Goal: Transaction & Acquisition: Purchase product/service

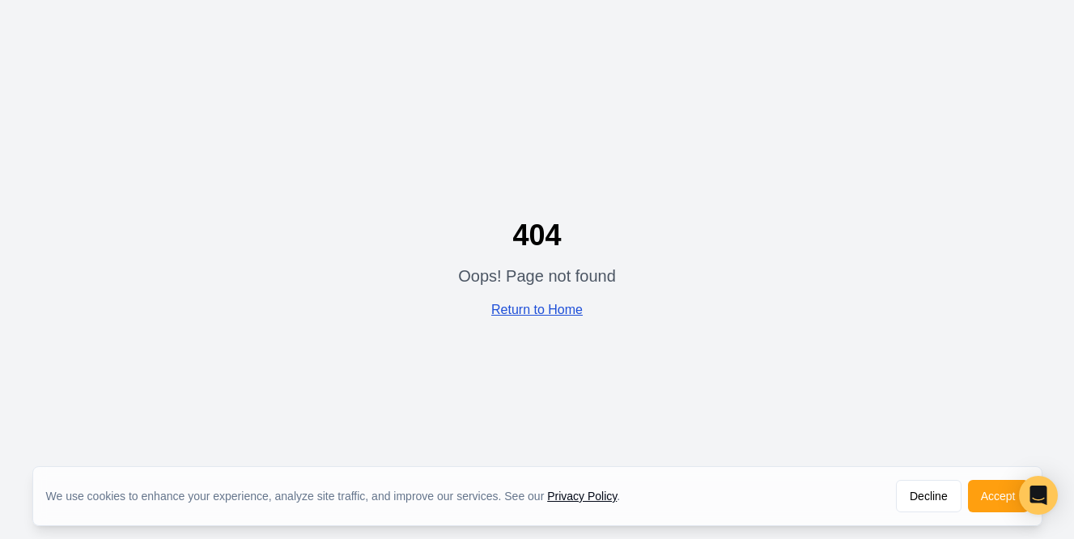
click at [549, 315] on link "Return to Home" at bounding box center [536, 310] width 91 height 14
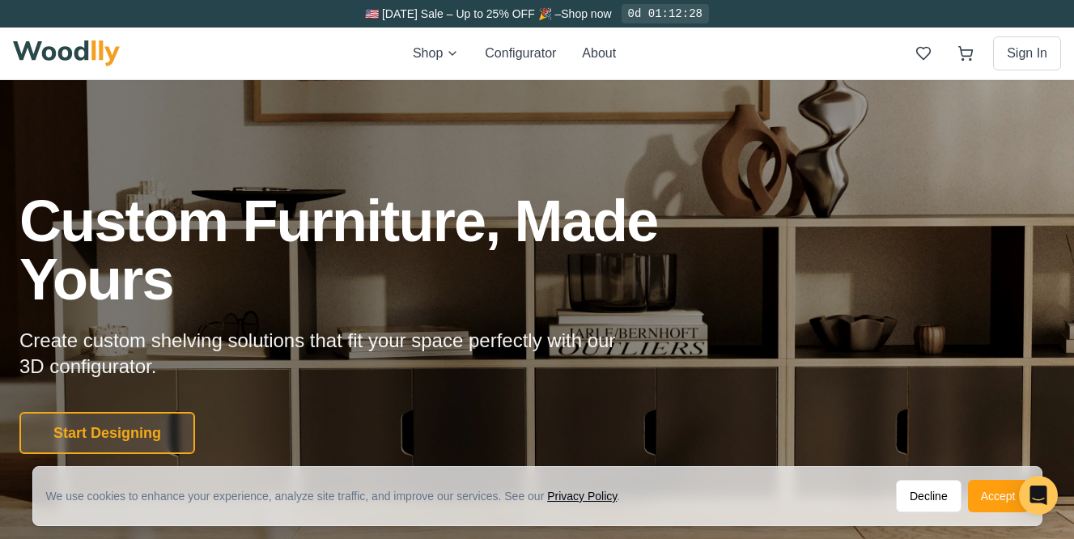
click at [991, 506] on button "Accept" at bounding box center [998, 496] width 61 height 32
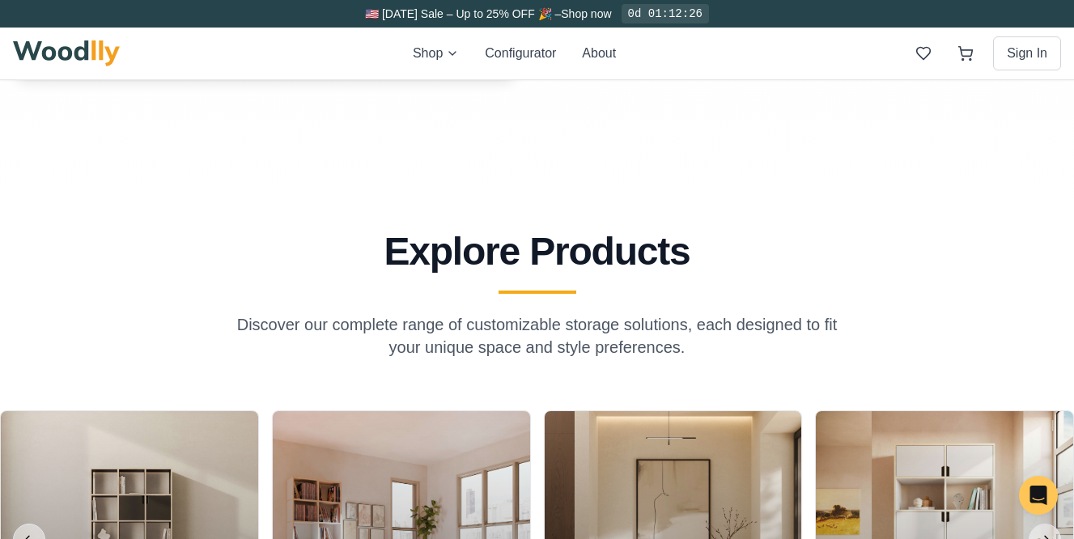
scroll to position [1283, 0]
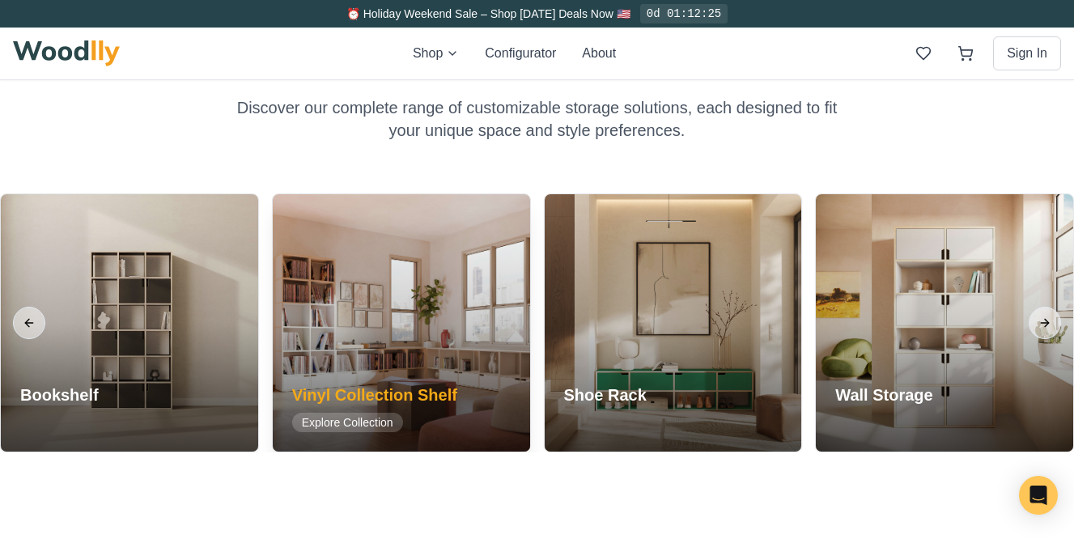
click at [479, 346] on div at bounding box center [401, 322] width 257 height 257
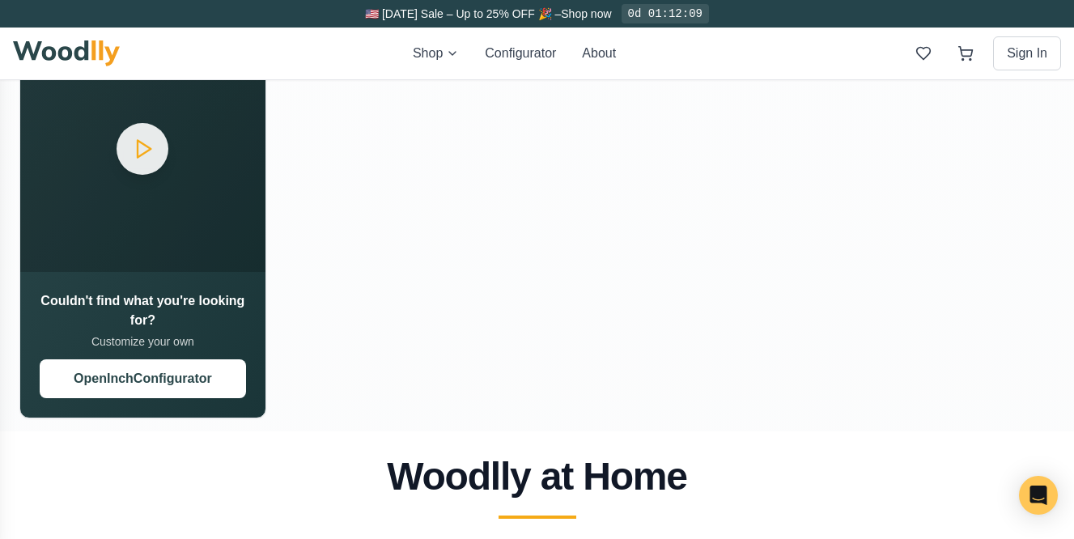
scroll to position [2047, 0]
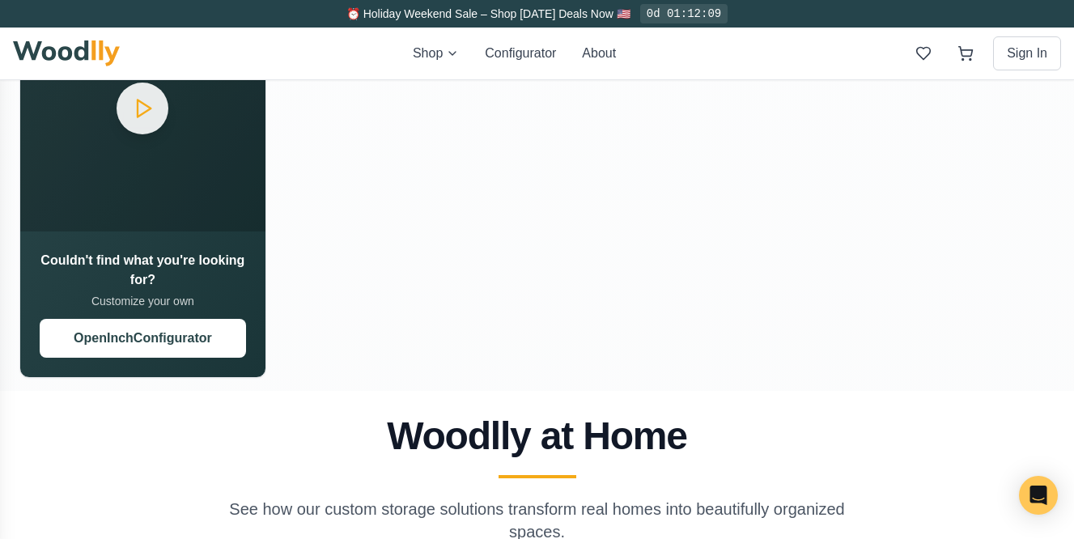
click at [412, 65] on div "Shop Configurator About Sign In" at bounding box center [537, 54] width 1048 height 52
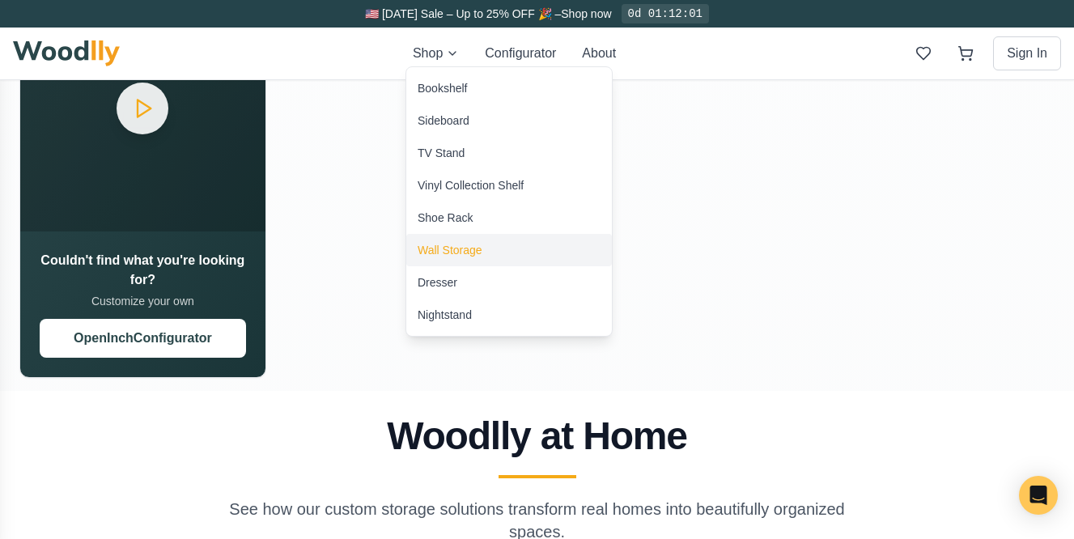
click at [447, 255] on div "Wall Storage" at bounding box center [450, 250] width 65 height 16
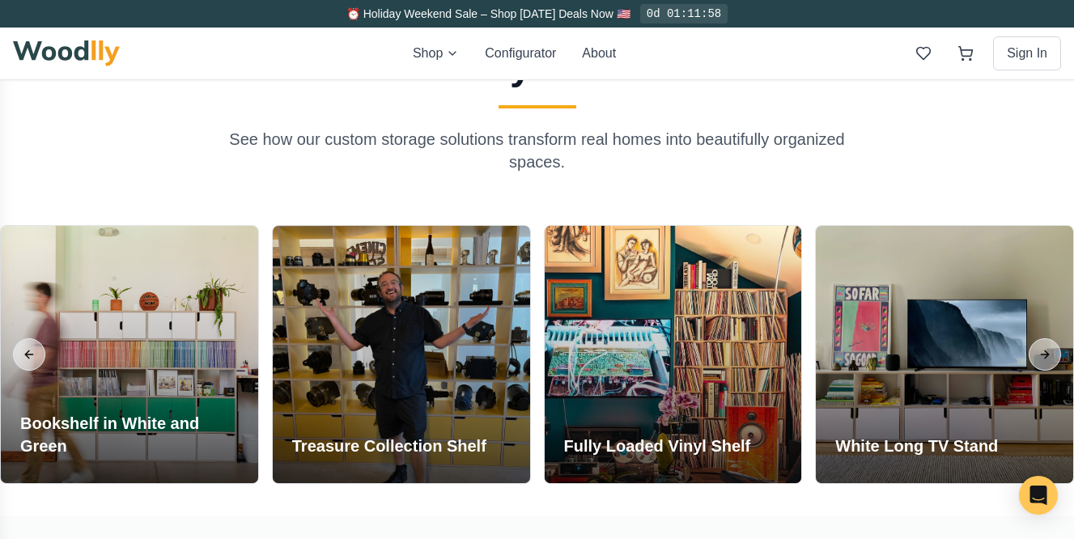
scroll to position [1207, 0]
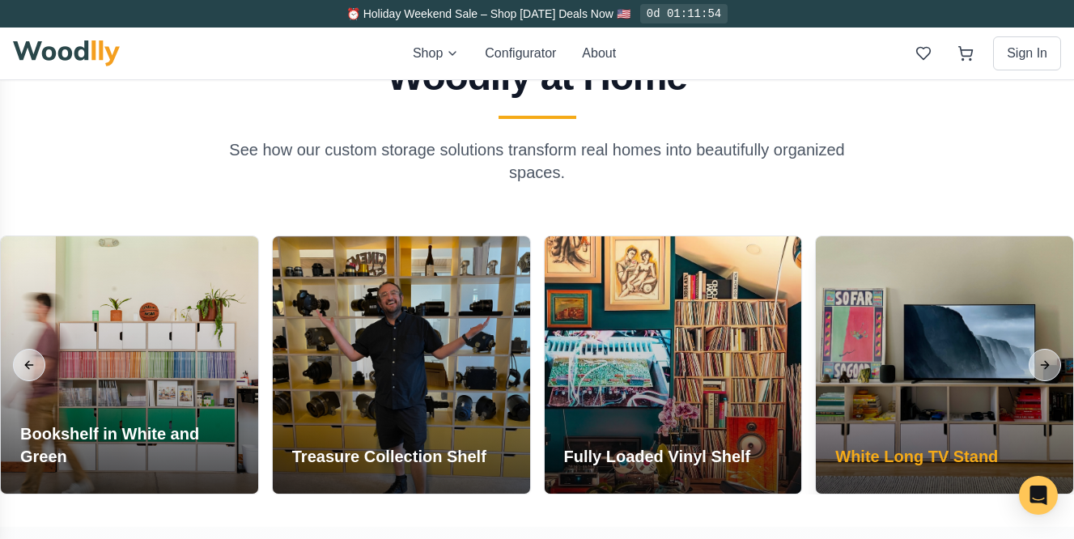
click at [968, 416] on div at bounding box center [944, 364] width 257 height 257
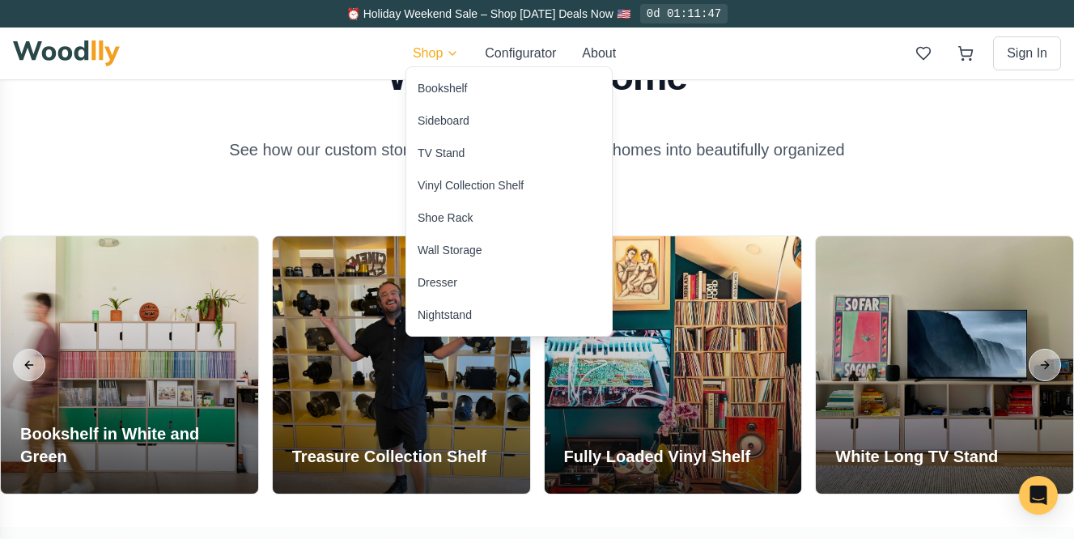
click at [419, 54] on html "⏰ Holiday Weekend Sale – Shop Labor Day Deals Now 🇺🇸 0d 01:11:47 Shop Configura…" at bounding box center [537, 108] width 1074 height 2630
click at [440, 156] on div "TV Stand" at bounding box center [441, 153] width 47 height 16
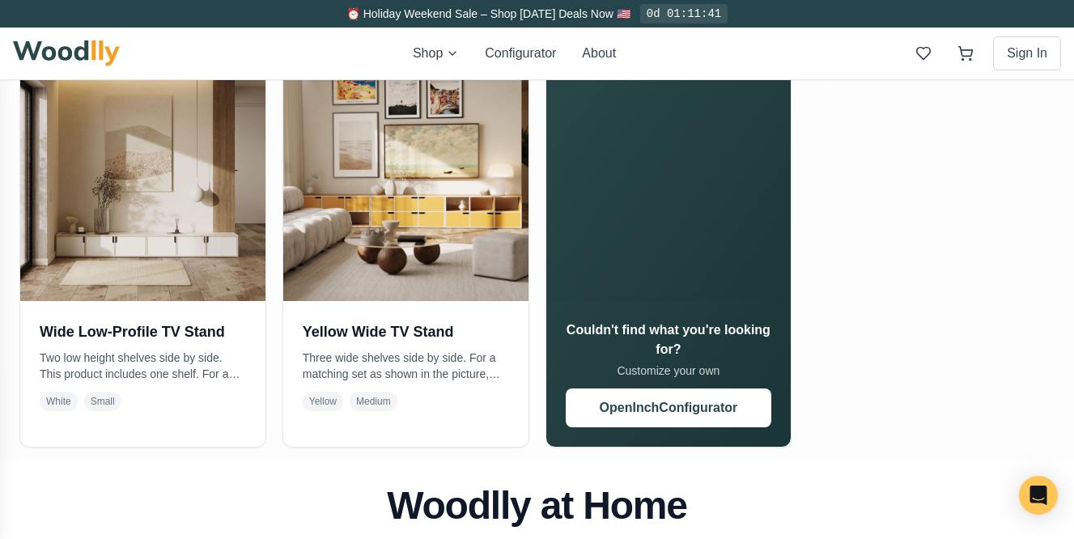
scroll to position [774, 0]
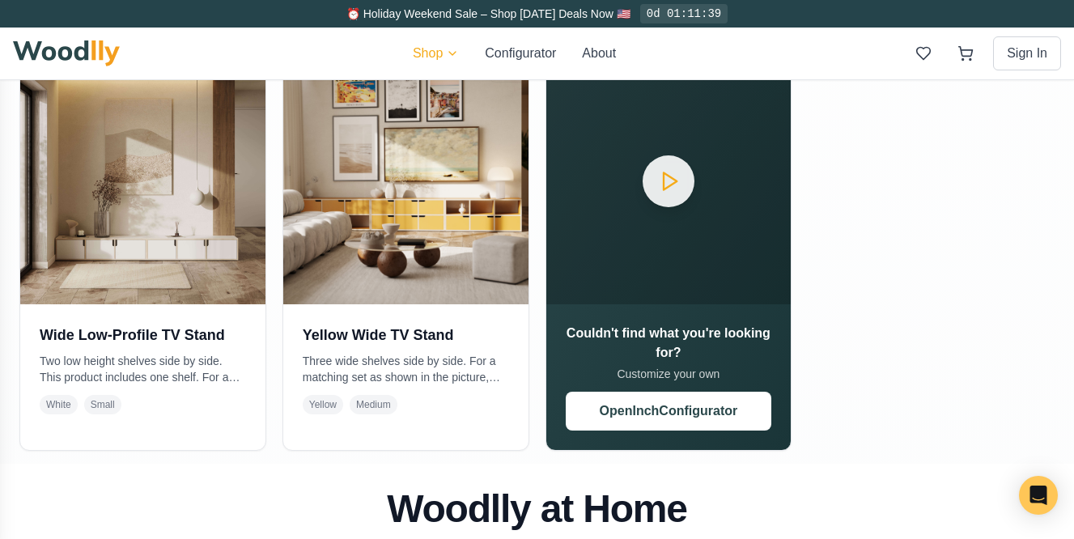
click at [422, 51] on html "⏰ Holiday Weekend Sale – Shop Labor Day Deals Now 🇺🇸 0d 01:11:39 Shop Configura…" at bounding box center [537, 541] width 1074 height 2630
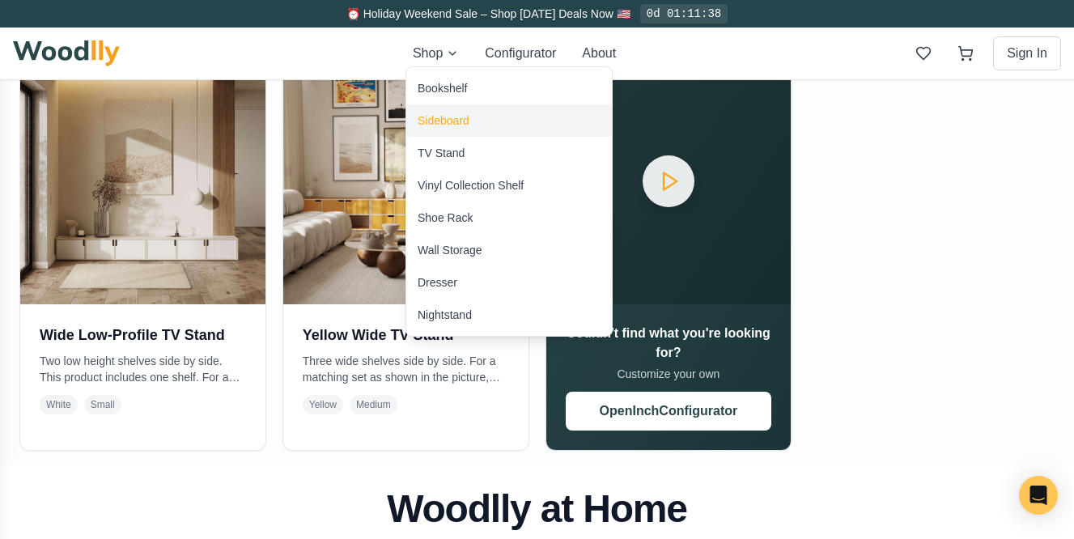
click at [456, 125] on div "Sideboard" at bounding box center [444, 120] width 52 height 16
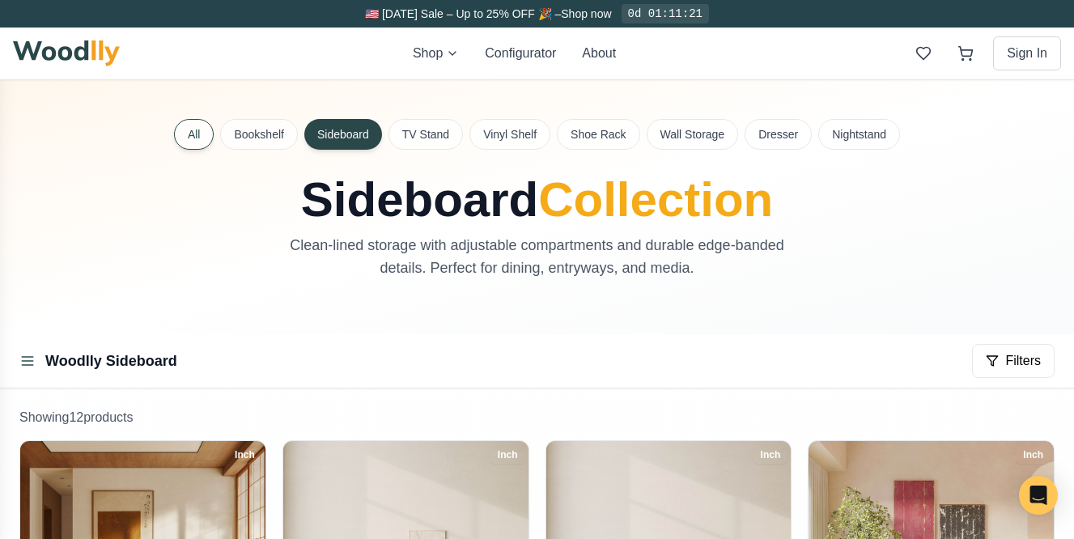
click at [187, 129] on button "All" at bounding box center [194, 134] width 40 height 31
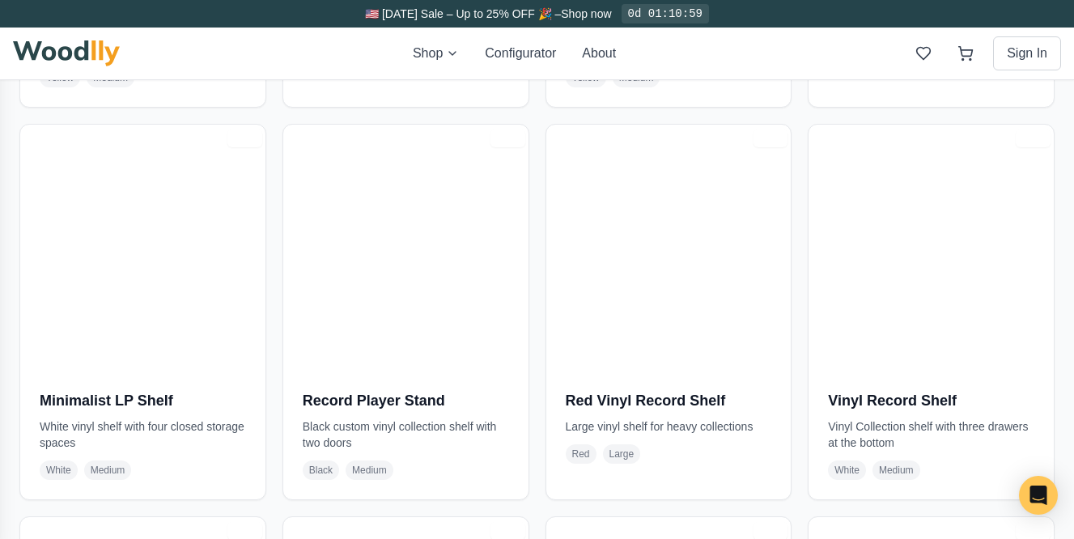
scroll to position [3983, 0]
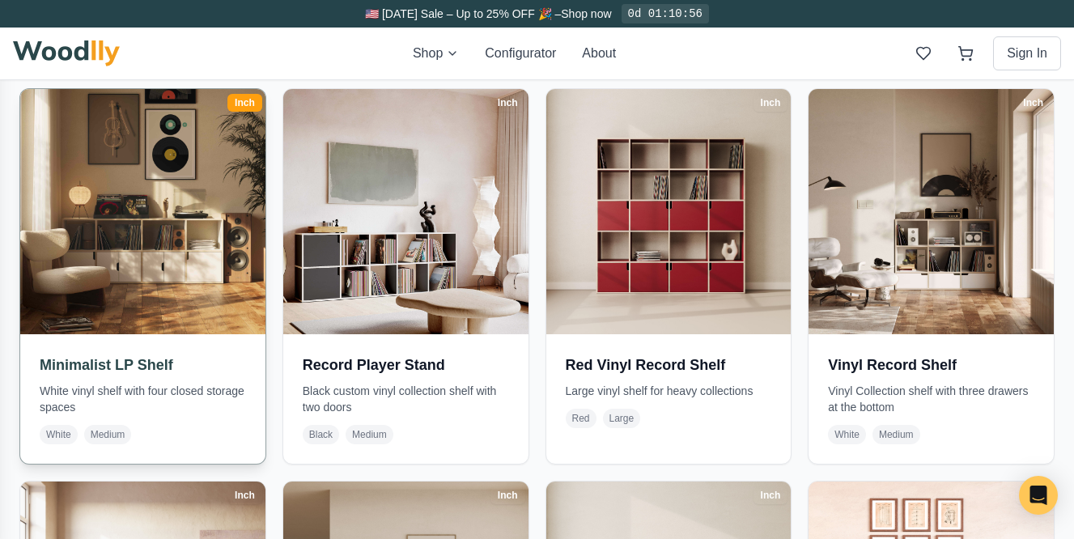
click at [216, 234] on img at bounding box center [142, 211] width 257 height 257
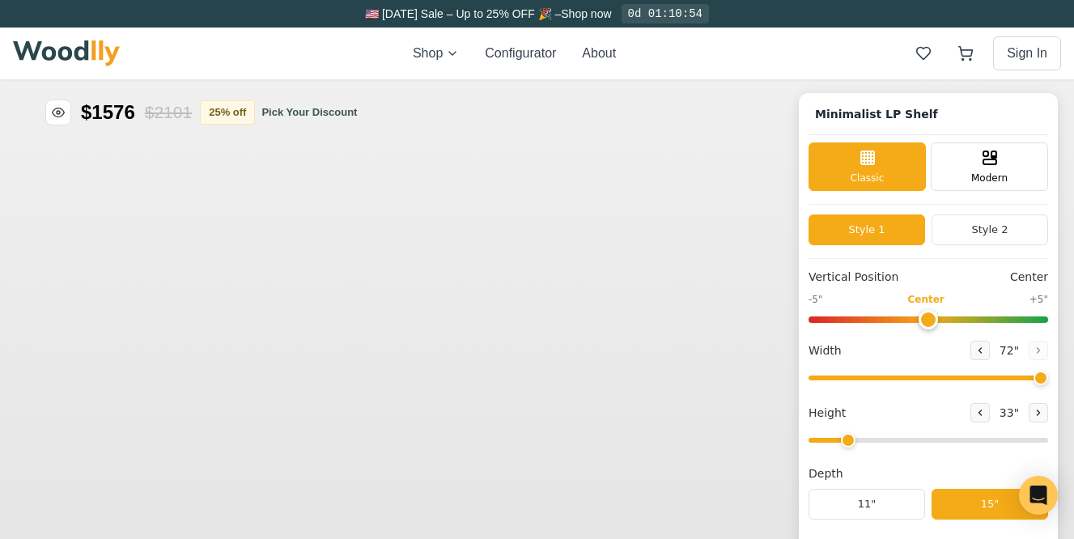
type input "72"
type input "2"
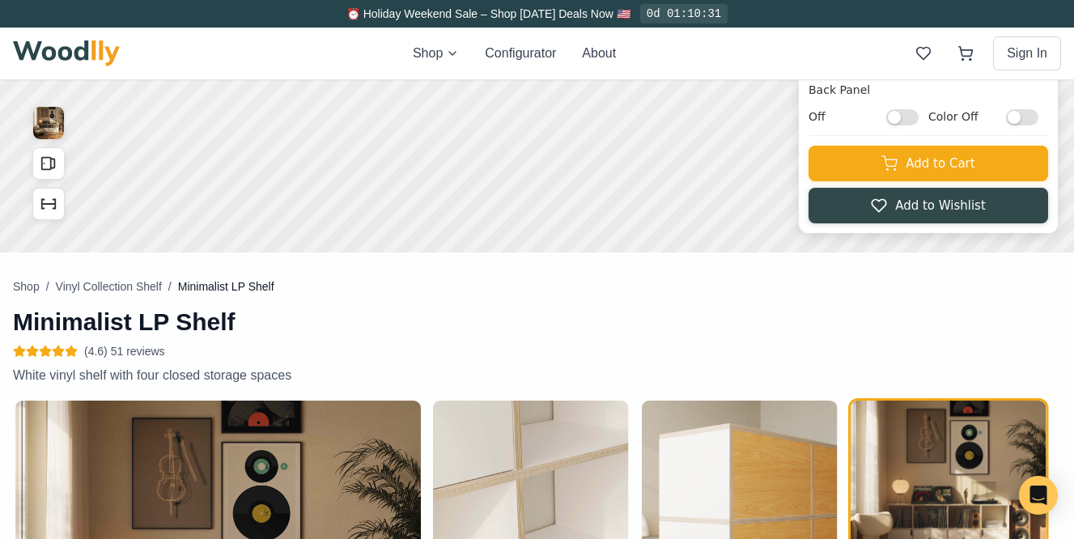
scroll to position [397, 0]
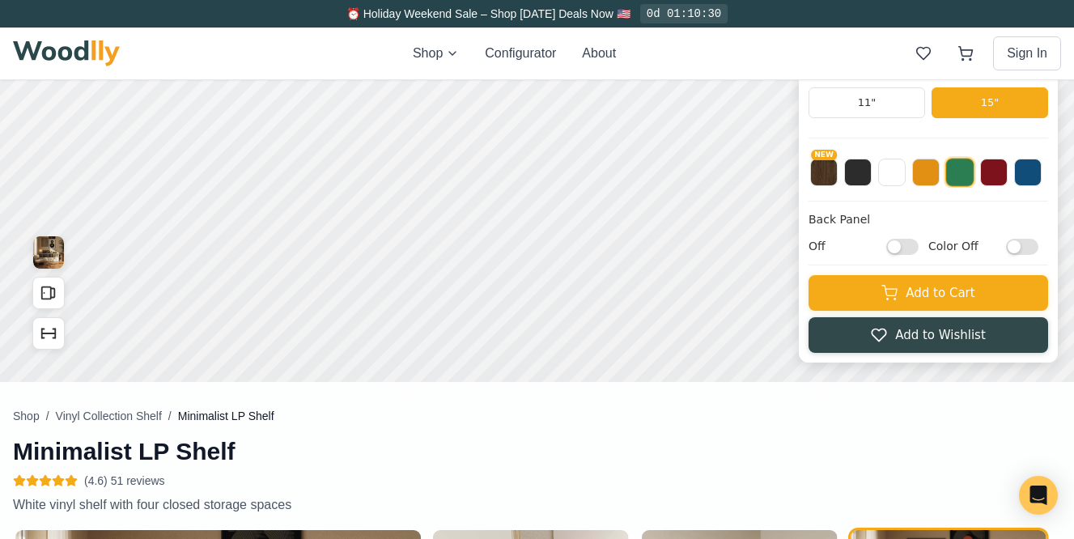
click at [1009, 172] on div "NEW" at bounding box center [928, 167] width 240 height 40
click at [996, 175] on button at bounding box center [994, 171] width 28 height 28
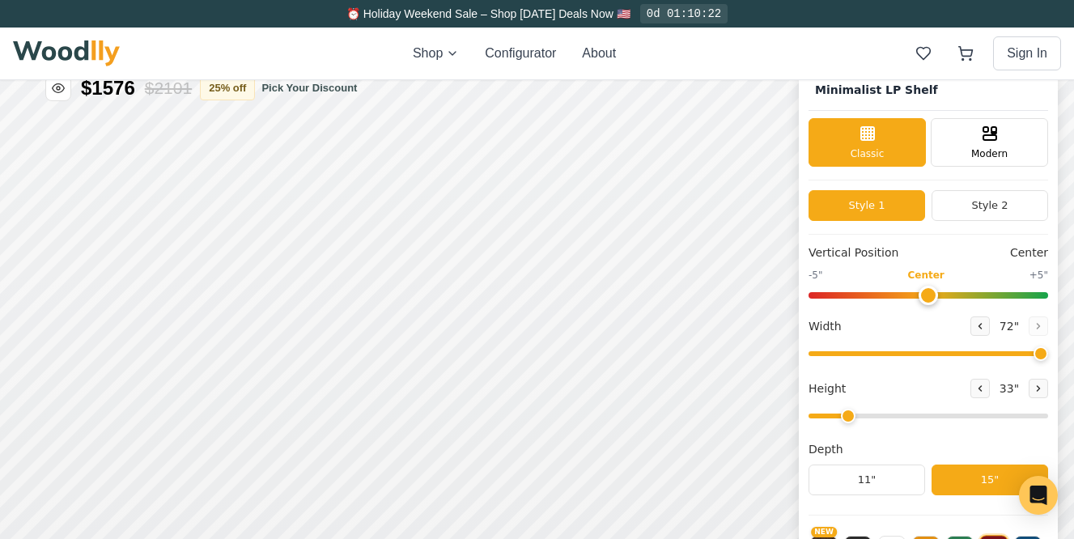
scroll to position [0, 0]
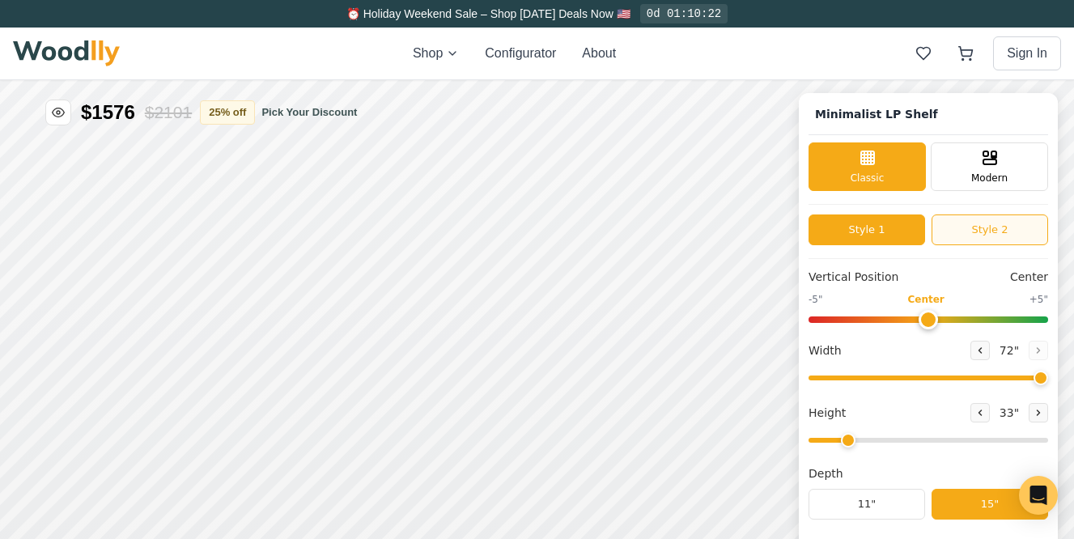
click at [965, 223] on button "Style 2" at bounding box center [989, 229] width 117 height 31
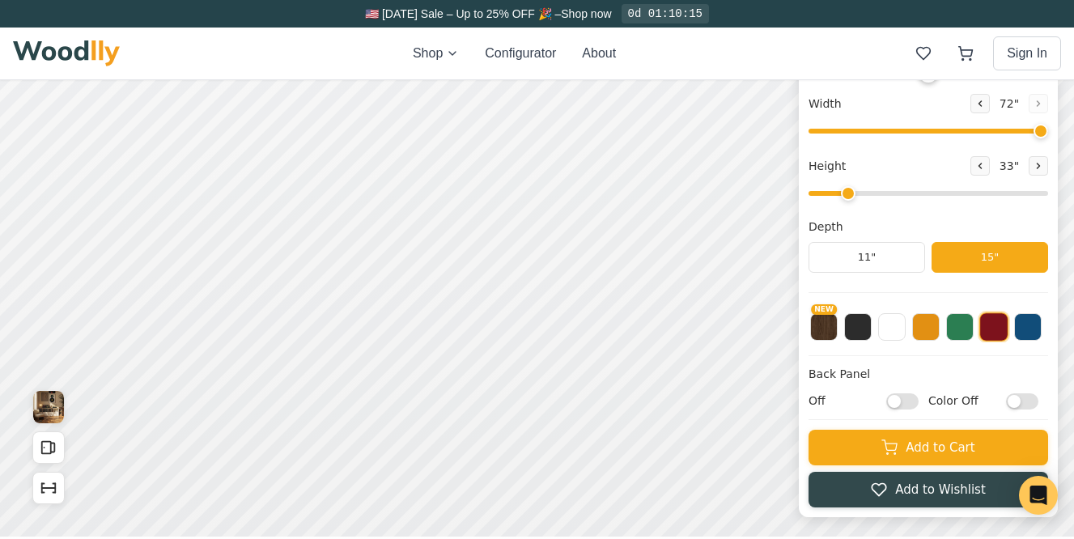
scroll to position [475, 0]
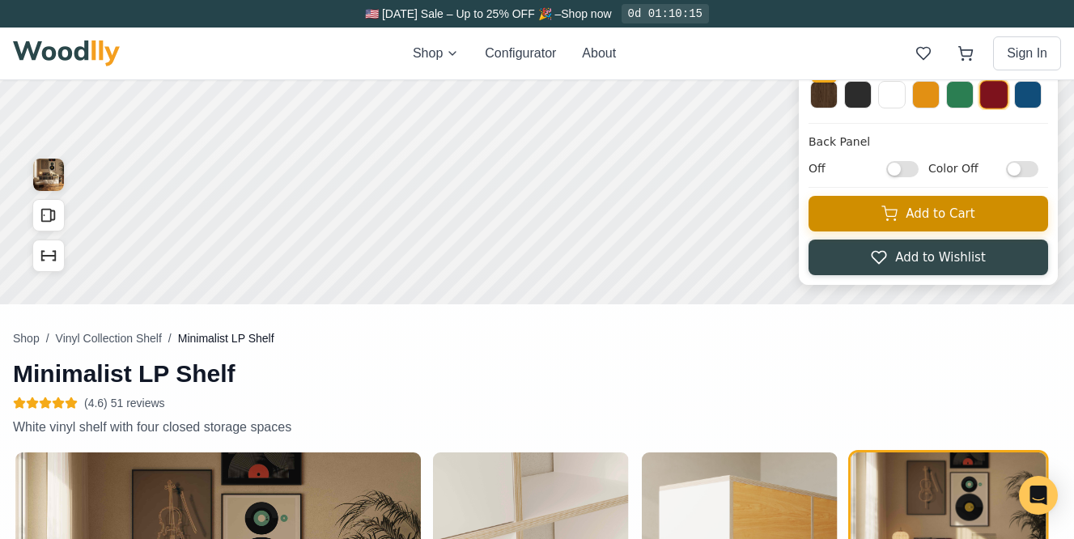
click at [923, 213] on button "Add to Cart" at bounding box center [928, 214] width 240 height 36
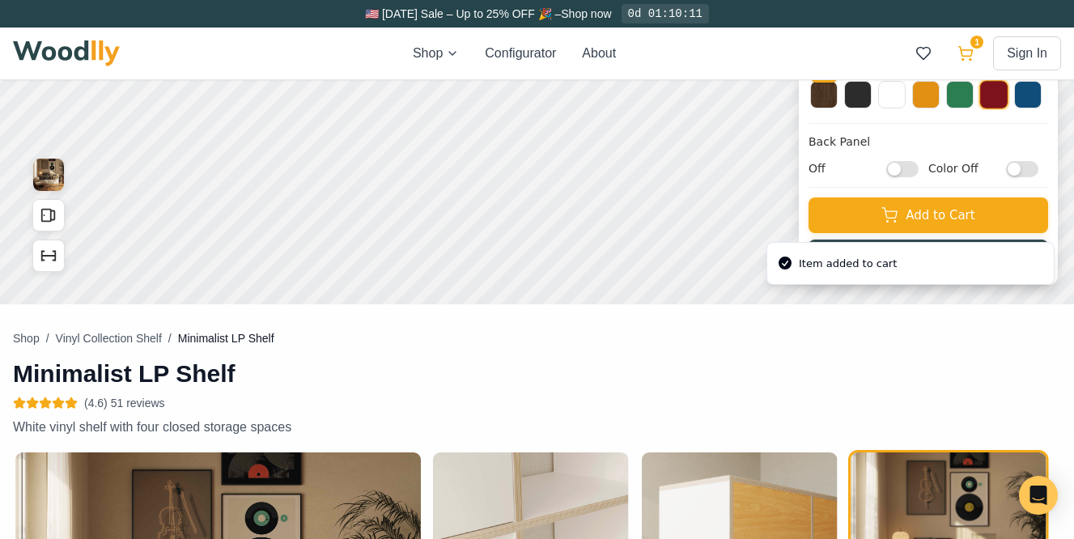
click at [965, 54] on icon at bounding box center [965, 53] width 16 height 16
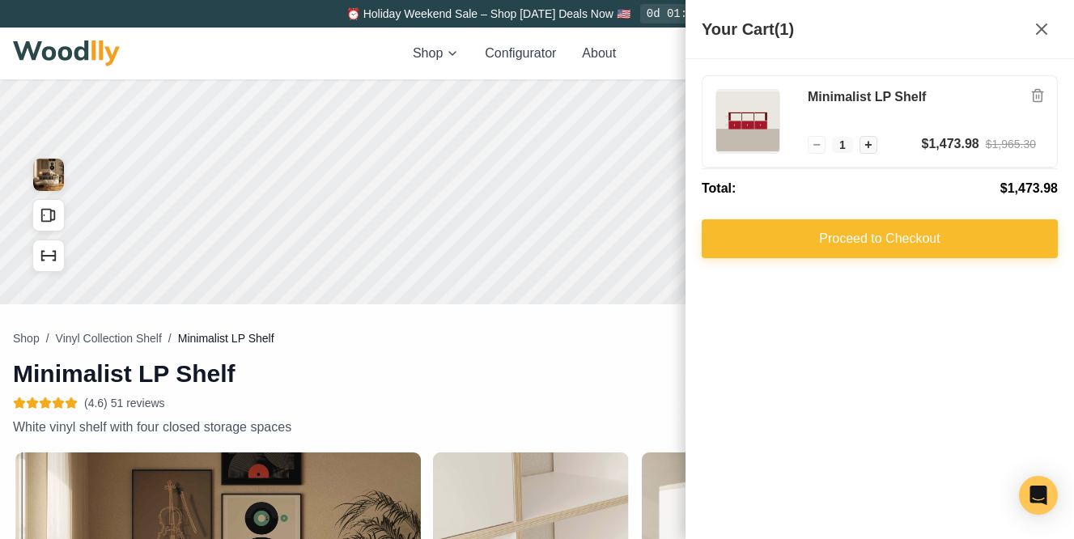
click at [874, 244] on button "Proceed to Checkout" at bounding box center [880, 238] width 356 height 39
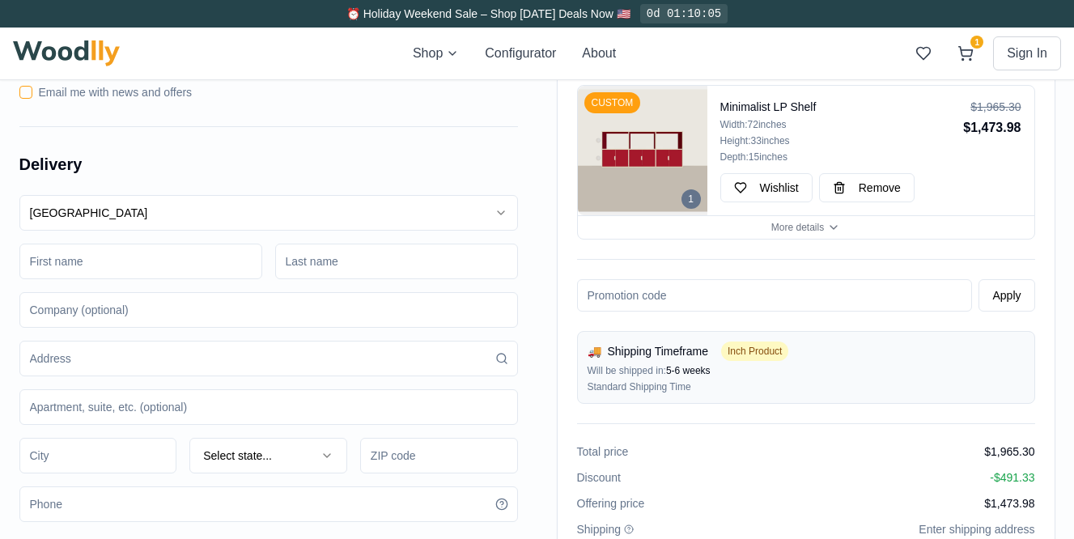
scroll to position [83, 0]
click at [201, 210] on html "⏰ Holiday Weekend Sale – Shop Labor Day Deals Now 🇺🇸 0d 01:10:04 Shop Configura…" at bounding box center [537, 524] width 1074 height 1214
select select "CA"
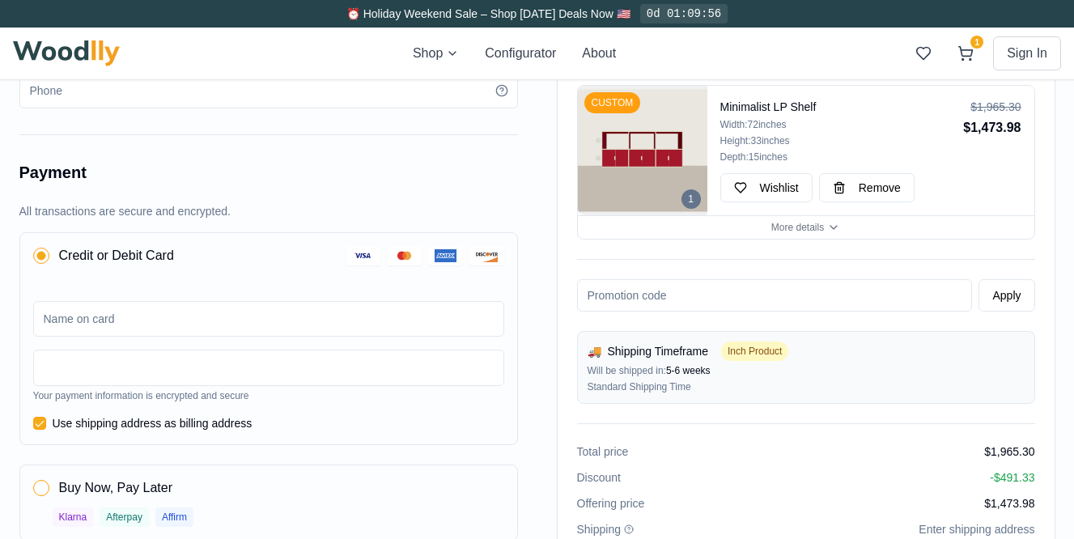
scroll to position [0, 0]
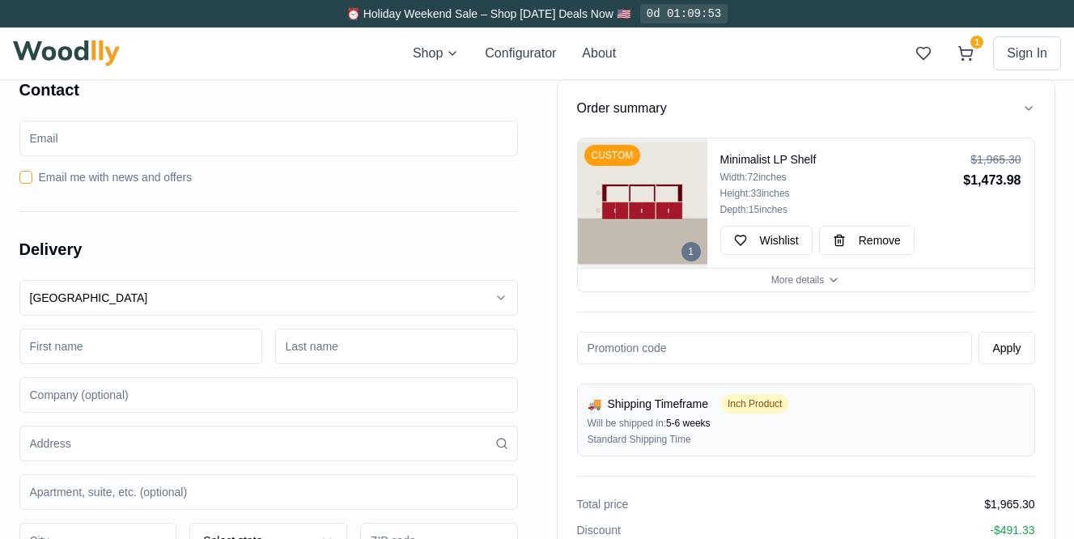
click at [206, 342] on input at bounding box center [140, 347] width 243 height 36
click at [36, 409] on input at bounding box center [268, 395] width 498 height 36
click at [71, 108] on div "Contact Email me with news and offers" at bounding box center [268, 131] width 498 height 107
click at [78, 349] on input at bounding box center [140, 347] width 243 height 36
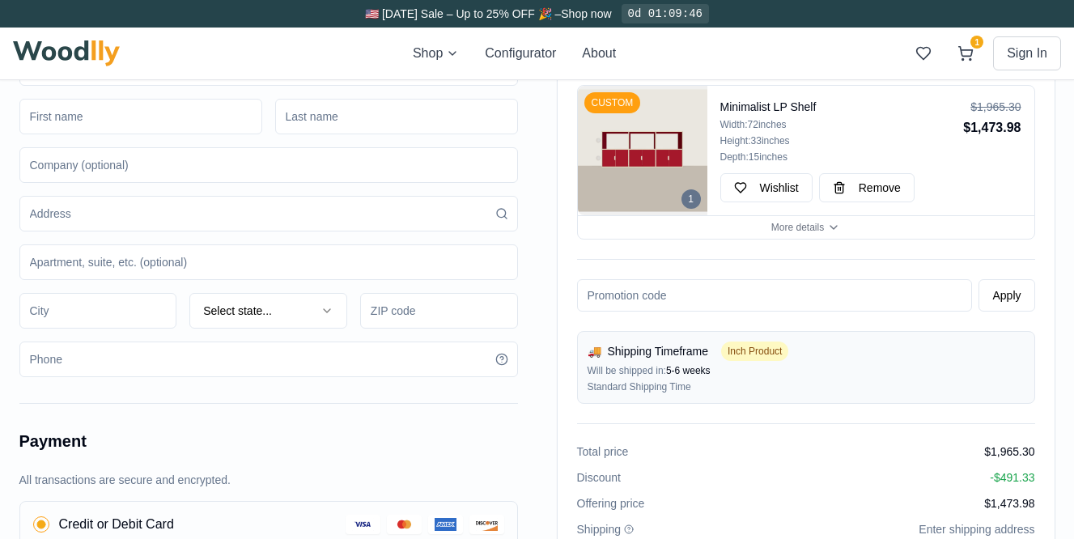
scroll to position [235, 0]
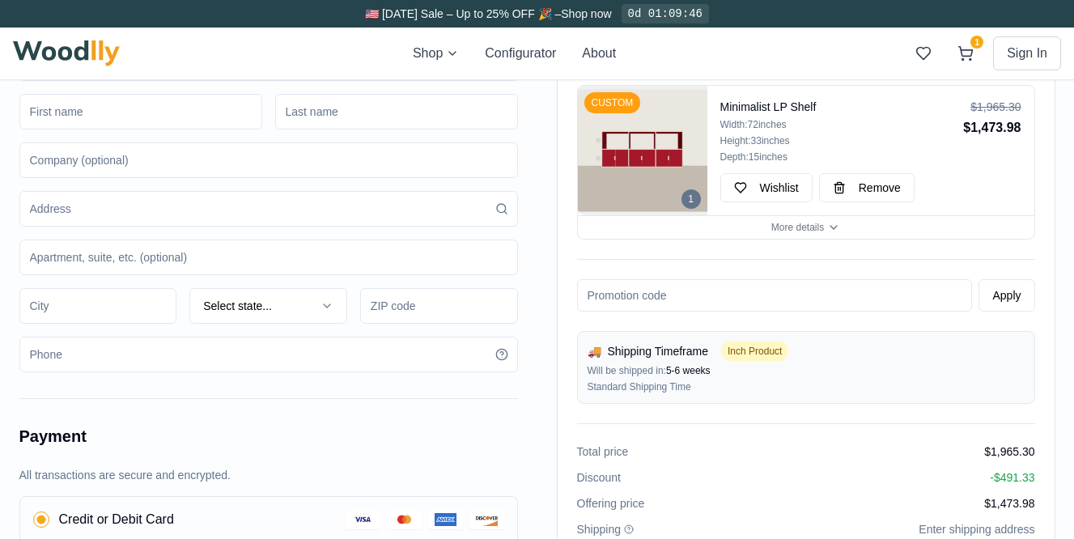
click at [47, 209] on input at bounding box center [268, 209] width 498 height 36
type input "16779 84a Ave"
type input "amanjeet.kaur.jassal@gmail.com"
type input "Kaur"
type input "2L"
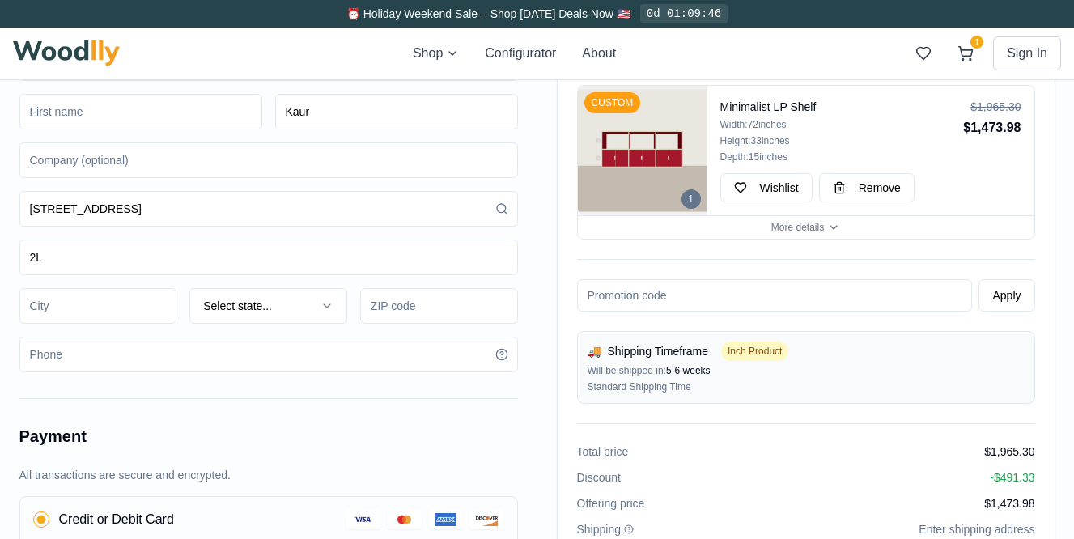
type input "Surrey"
type input "442"
type input "4087124871"
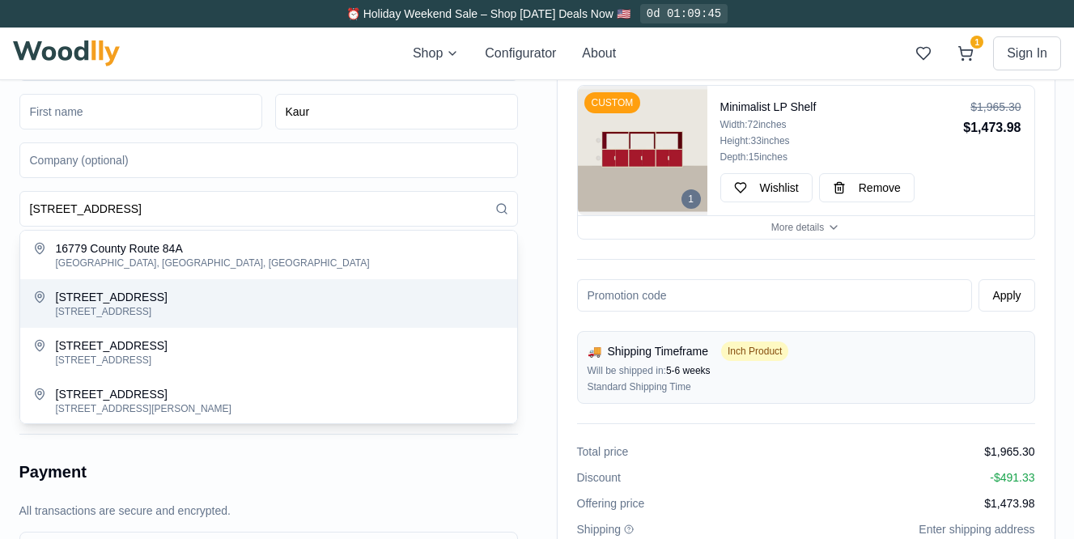
click at [468, 282] on button "16779 South C Road 84A 16779 South C Road 84A, Raleigh, MS, USA" at bounding box center [268, 303] width 497 height 49
select select "US"
type input "South C Road 84A"
type input "39153"
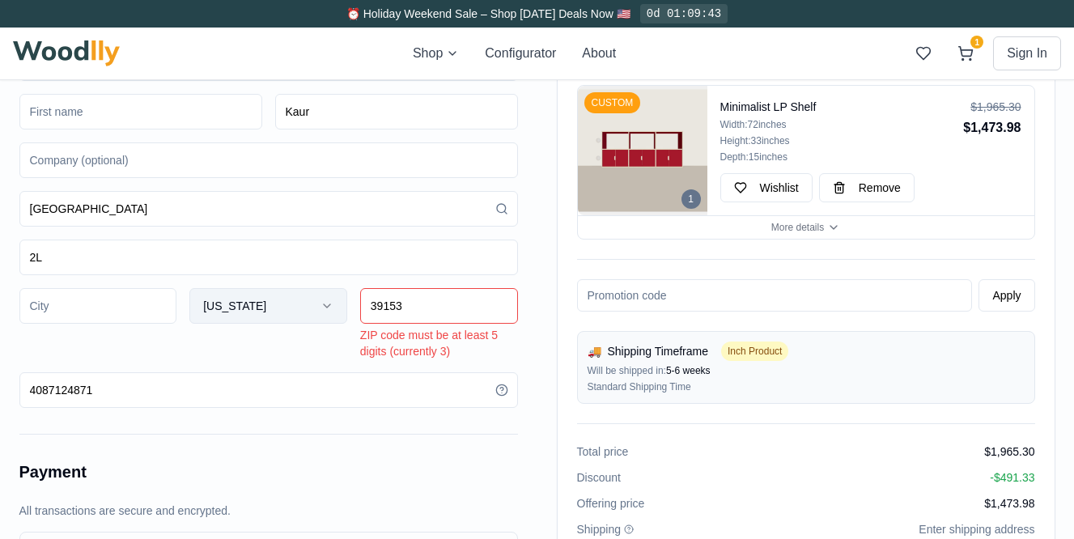
drag, startPoint x: 495, startPoint y: 299, endPoint x: 288, endPoint y: 293, distance: 207.2
click at [288, 293] on div "Mississippi 39153 ZIP code must be at least 5 digits (currently 3)" at bounding box center [268, 323] width 498 height 71
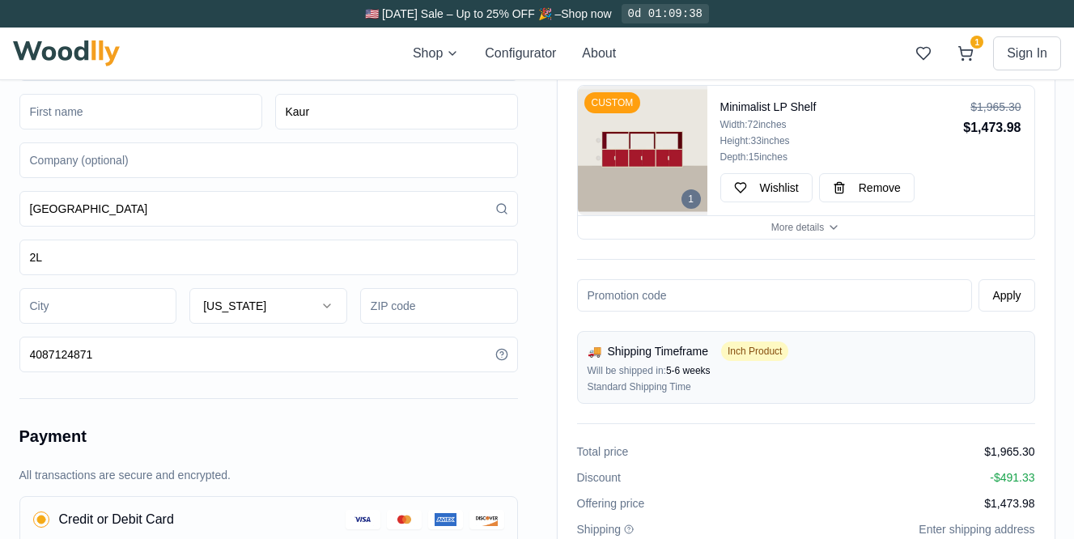
click at [286, 203] on input "South C Road 84A" at bounding box center [268, 209] width 498 height 36
drag, startPoint x: 286, startPoint y: 203, endPoint x: 0, endPoint y: 176, distance: 286.9
click at [0, 176] on div "Order summary 1 CUSTOM Minimalist LP Shelf Width: 72 inches Height: 33 inches D…" at bounding box center [537, 398] width 1074 height 1161
click at [123, 220] on input at bounding box center [268, 209] width 498 height 36
type input "16779 84a Ave"
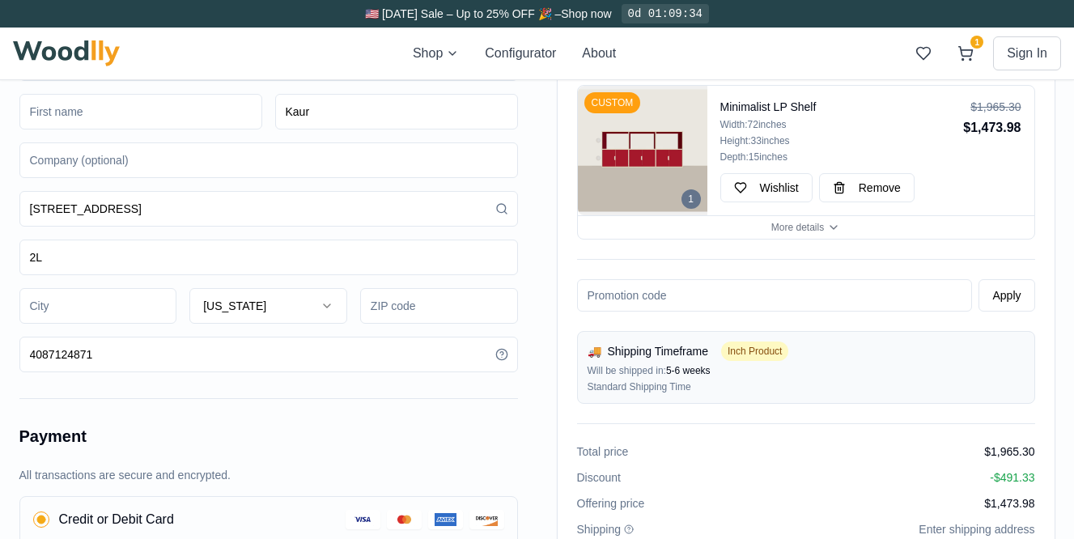
select select "CA"
type input "Surrey"
type input "442"
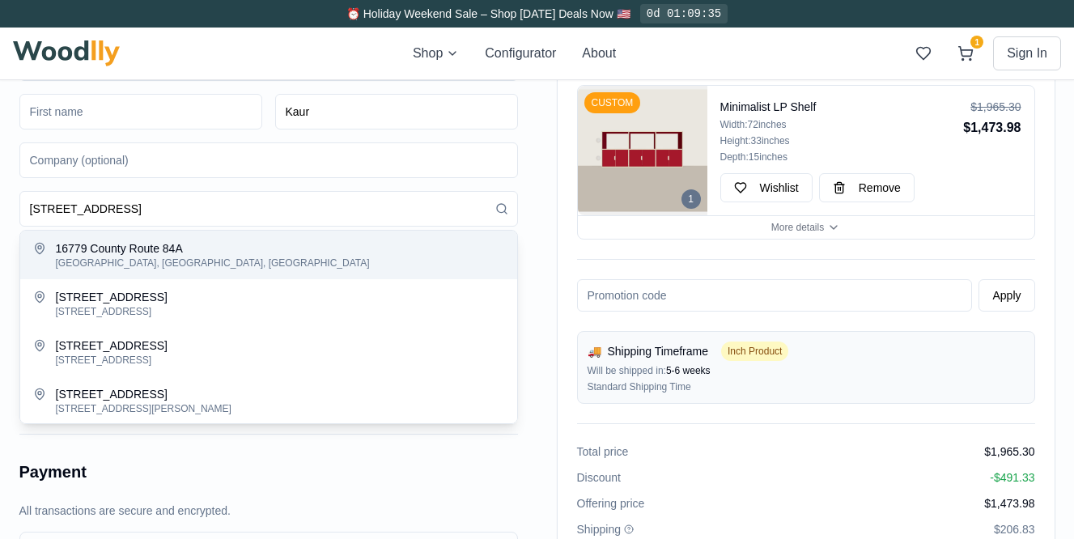
click at [546, 284] on div "Order summary 1 CUSTOM Minimalist LP Shelf Width: 72 inches Height: 33 inches D…" at bounding box center [537, 416] width 1036 height 1145
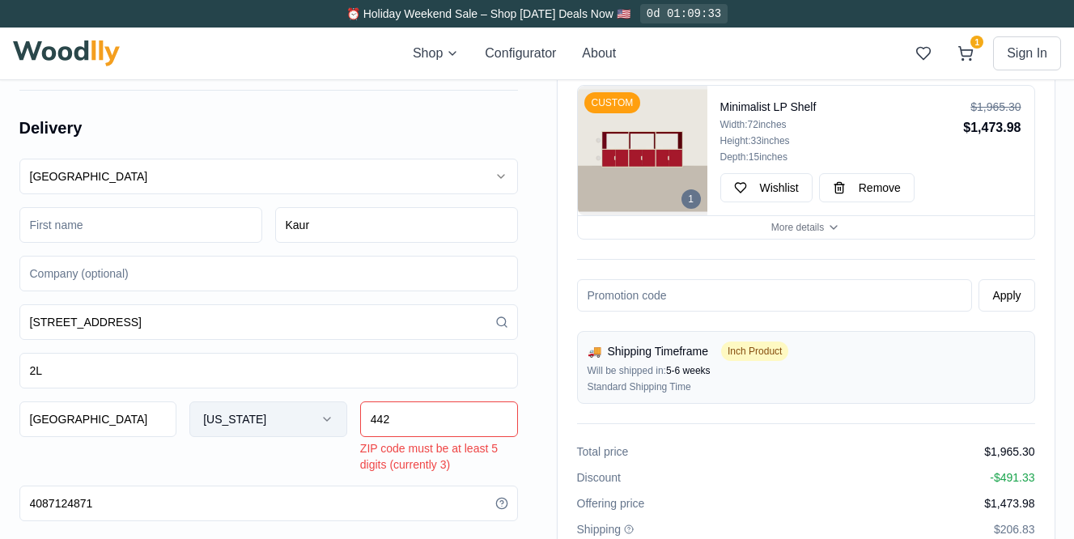
scroll to position [119, 0]
click at [256, 422] on button "Mississippi" at bounding box center [268, 422] width 158 height 36
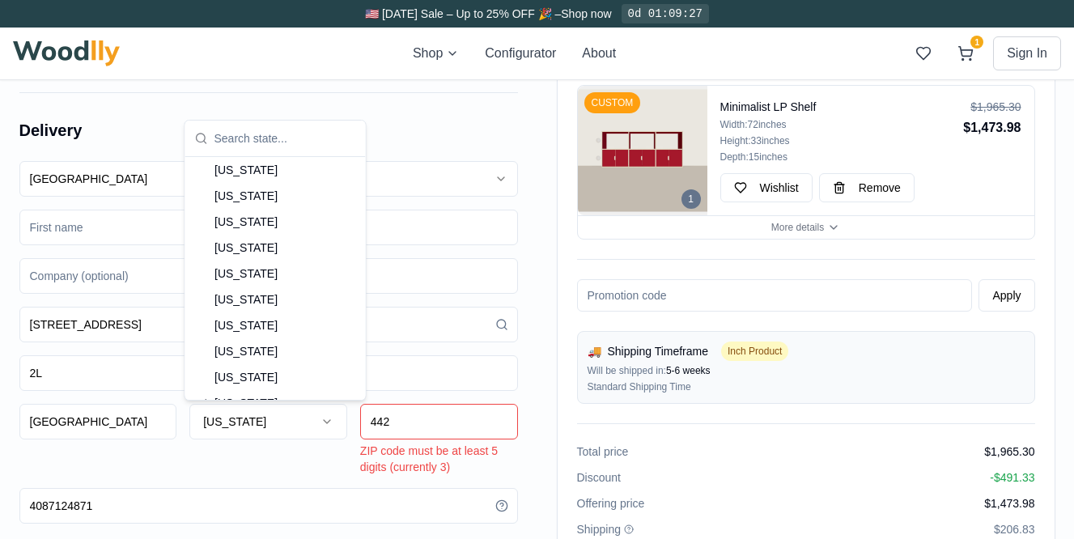
scroll to position [558, 0]
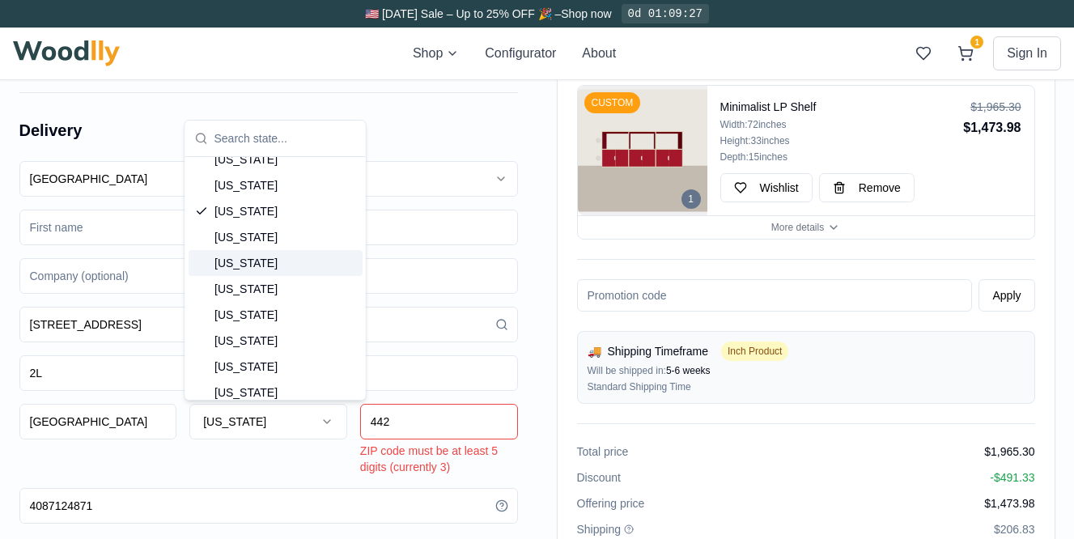
click at [566, 298] on div "Order summary 1 CUSTOM Minimalist LP Shelf Width: 72 inches Height: 33 inches D…" at bounding box center [806, 342] width 498 height 633
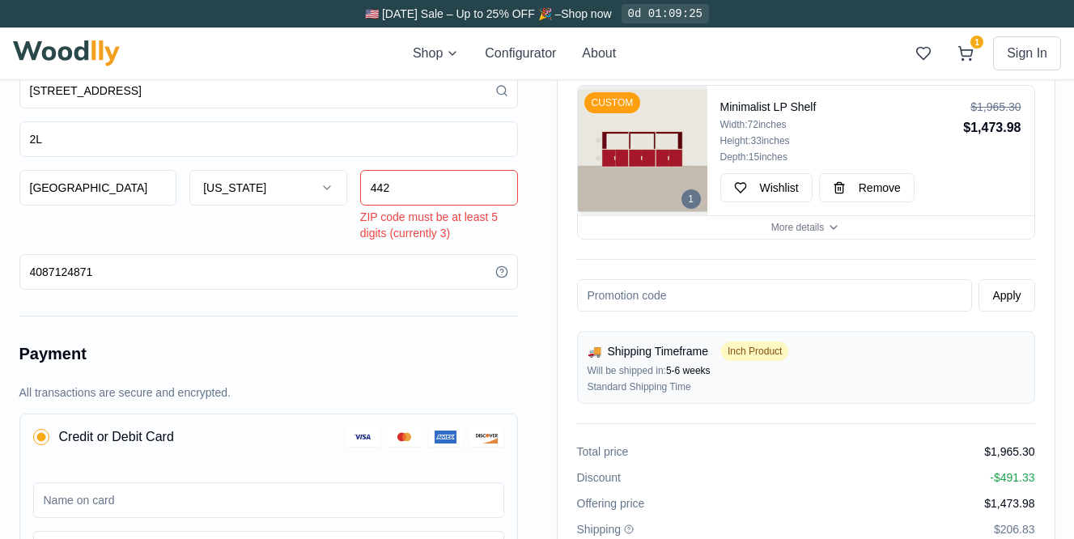
scroll to position [0, 0]
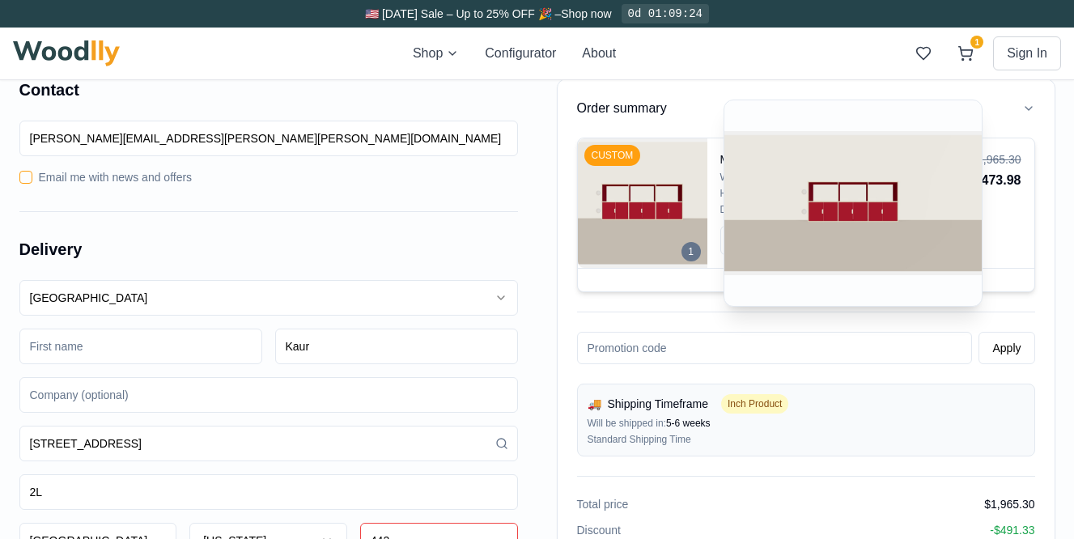
click at [681, 191] on img at bounding box center [642, 202] width 129 height 129
